Goal: Use online tool/utility: Utilize a website feature to perform a specific function

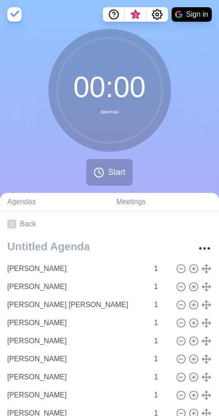
drag, startPoint x: 0, startPoint y: 123, endPoint x: 68, endPoint y: 86, distance: 77.4
click at [68, 86] on circle at bounding box center [109, 90] width 105 height 105
click at [158, 13] on icon "Settings" at bounding box center [157, 14] width 11 height 11
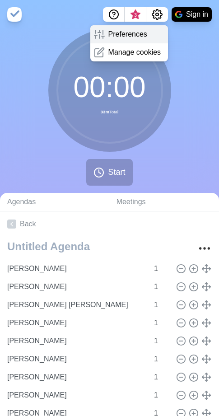
click at [137, 37] on p "Preferences" at bounding box center [127, 34] width 39 height 11
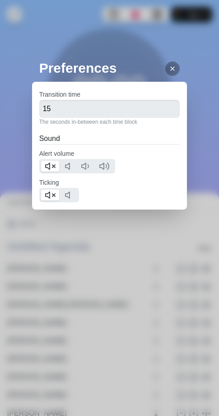
click at [169, 66] on icon at bounding box center [172, 68] width 7 height 7
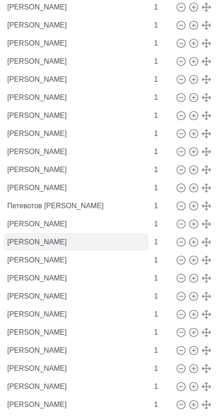
scroll to position [406, 0]
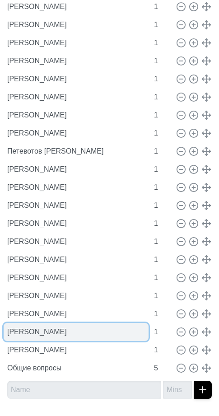
click at [75, 334] on input "[PERSON_NAME]" at bounding box center [76, 332] width 145 height 18
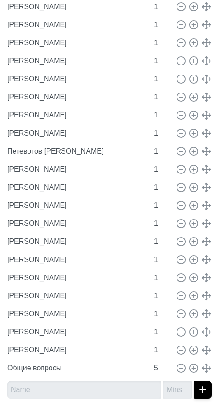
click at [211, 330] on div "[PERSON_NAME] 1 [PERSON_NAME] 1 Бормакова [PERSON_NAME] 1 [PERSON_NAME] 1 [PERS…" at bounding box center [109, 118] width 219 height 576
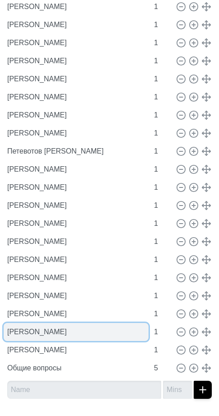
drag, startPoint x: 93, startPoint y: 331, endPoint x: 119, endPoint y: 334, distance: 26.0
click at [119, 334] on input "[PERSON_NAME]" at bounding box center [76, 332] width 145 height 18
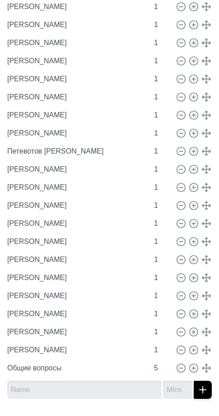
click at [211, 333] on div "[PERSON_NAME] 1 [PERSON_NAME] 1 Бормакова [PERSON_NAME] 1 [PERSON_NAME] 1 [PERS…" at bounding box center [109, 118] width 219 height 576
click at [176, 332] on icon at bounding box center [181, 332] width 10 height 10
type input "[PERSON_NAME]"
type input "Общие вопросы"
type input "5"
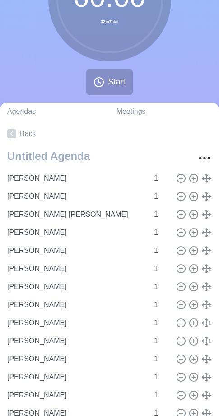
scroll to position [0, 0]
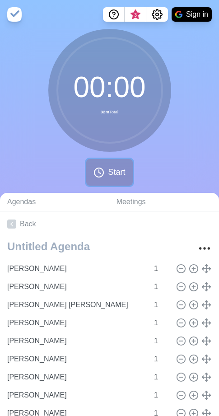
click at [112, 172] on span "Start" at bounding box center [116, 172] width 17 height 12
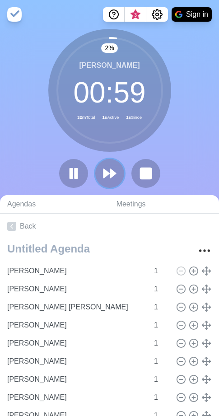
click at [112, 172] on polygon at bounding box center [112, 173] width 5 height 9
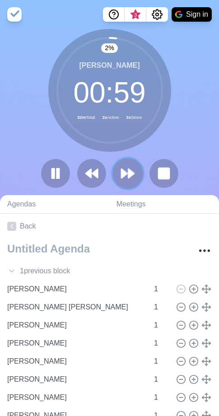
click at [126, 171] on icon at bounding box center [127, 173] width 15 height 15
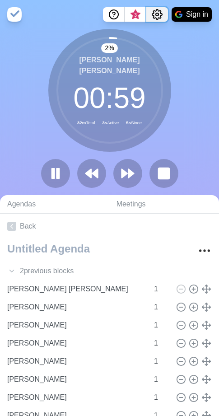
click at [157, 13] on icon "Settings" at bounding box center [157, 14] width 11 height 11
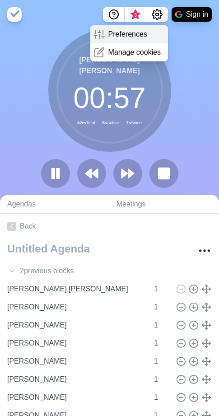
click at [136, 36] on p "Preferences" at bounding box center [127, 34] width 39 height 11
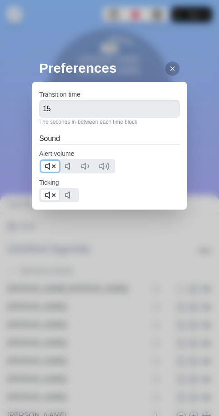
click at [54, 168] on icon at bounding box center [50, 166] width 11 height 11
click at [52, 191] on icon at bounding box center [50, 195] width 11 height 11
click at [169, 68] on icon at bounding box center [172, 68] width 7 height 7
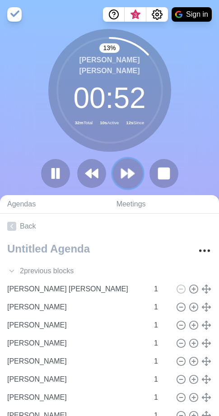
click at [128, 169] on polygon at bounding box center [131, 173] width 6 height 9
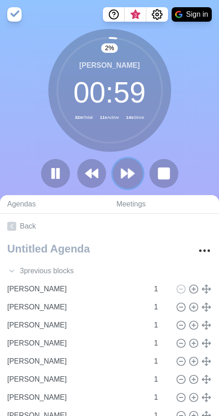
click at [128, 169] on polygon at bounding box center [131, 173] width 6 height 9
click at [154, 169] on button at bounding box center [164, 173] width 30 height 30
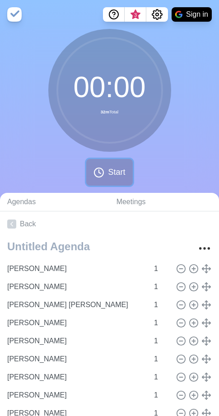
click at [124, 174] on span "Start" at bounding box center [116, 172] width 17 height 12
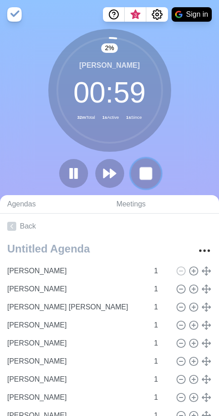
click at [144, 171] on rect at bounding box center [145, 173] width 11 height 11
